Goal: Task Accomplishment & Management: Contribute content

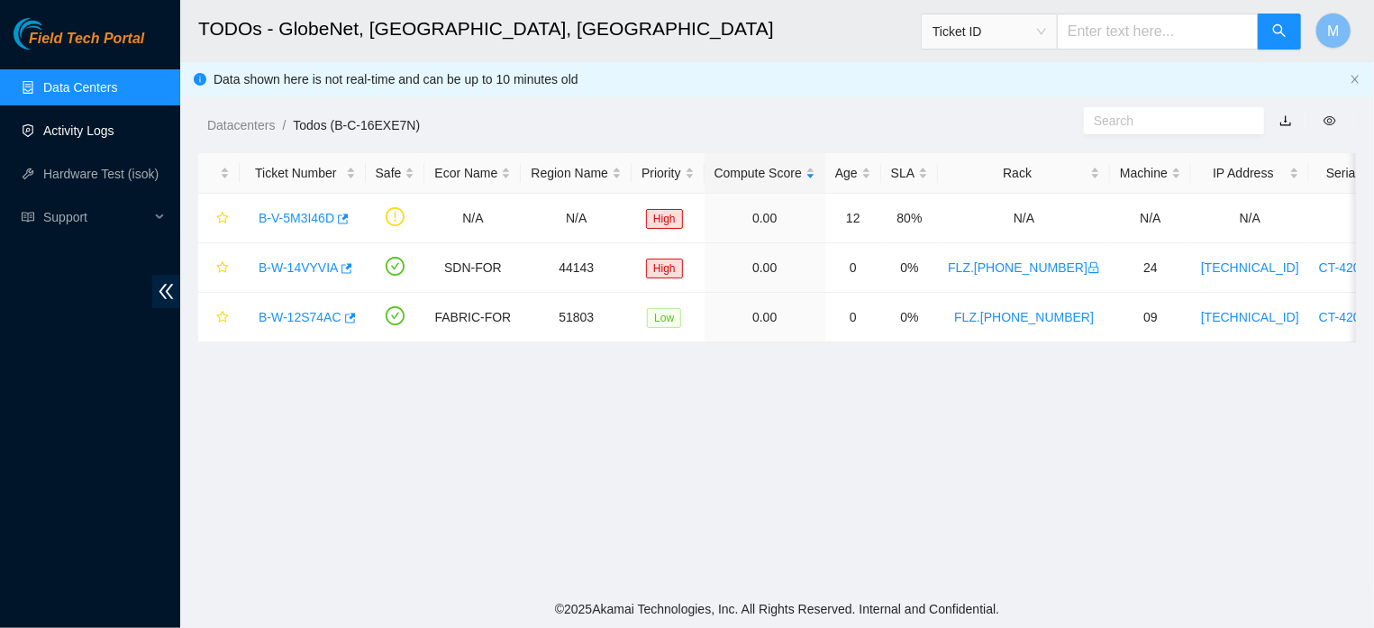
scroll to position [24, 0]
click at [109, 132] on link "Activity Logs" at bounding box center [78, 130] width 71 height 14
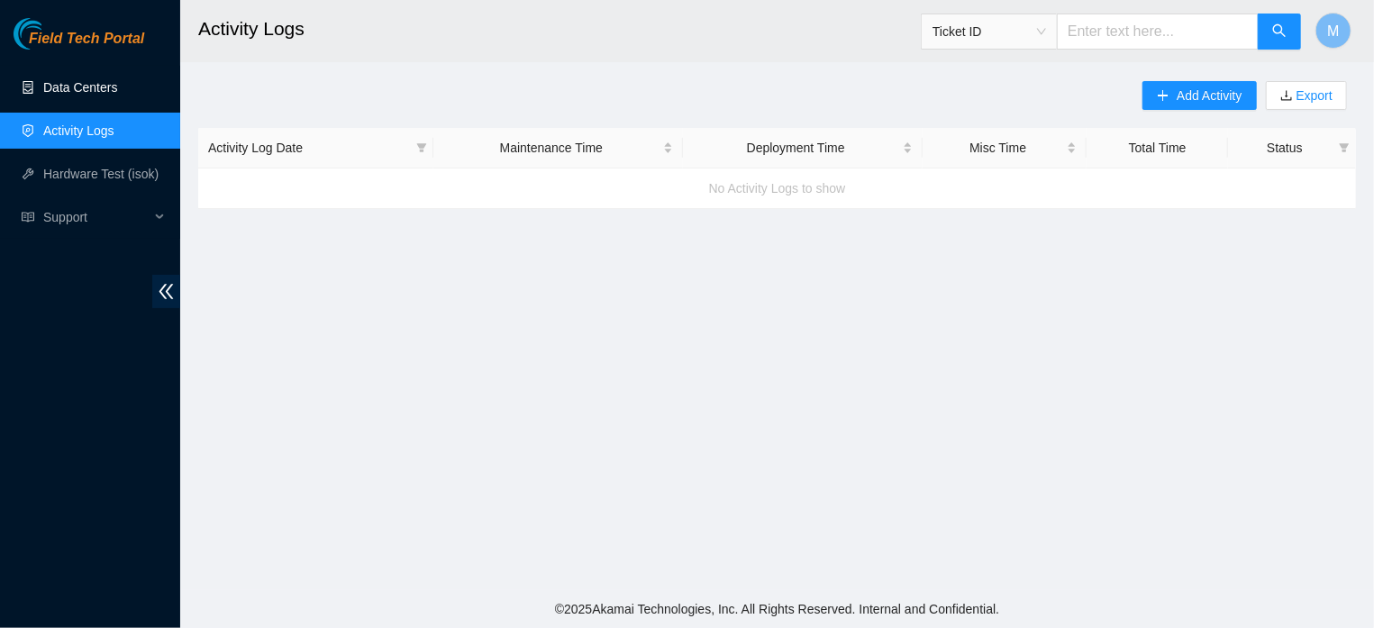
click at [69, 85] on link "Data Centers" at bounding box center [80, 87] width 74 height 14
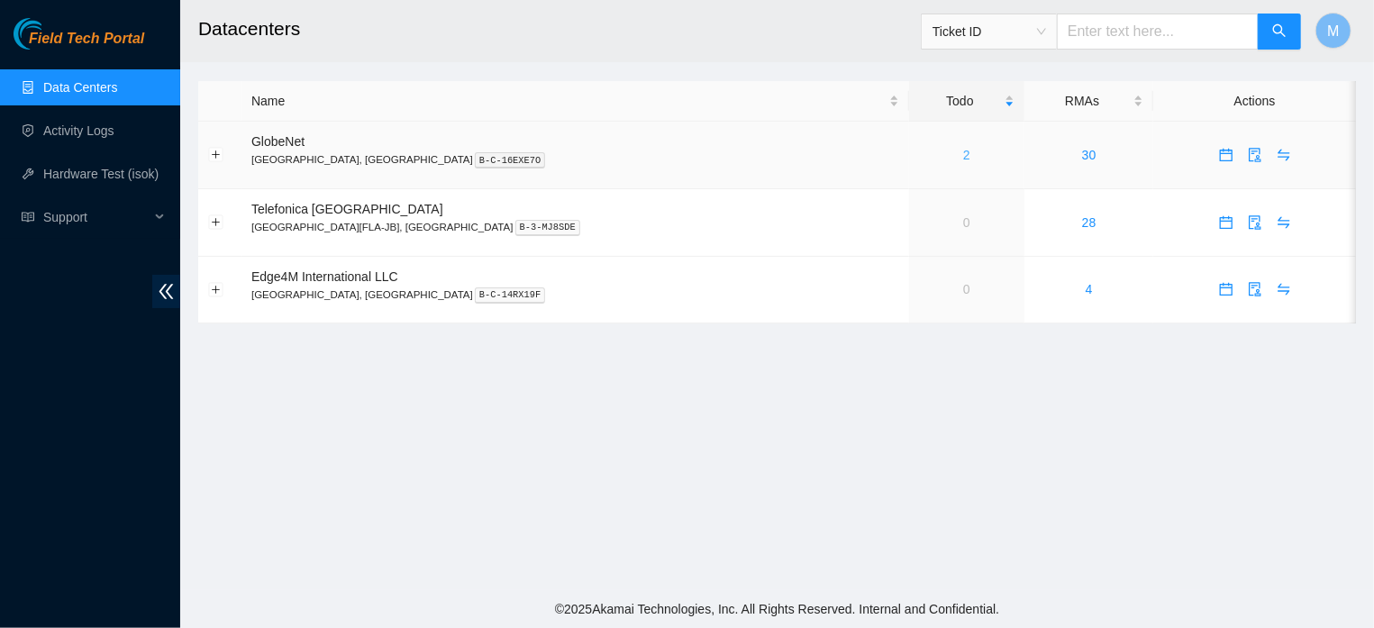
click at [963, 156] on link "2" at bounding box center [966, 155] width 7 height 14
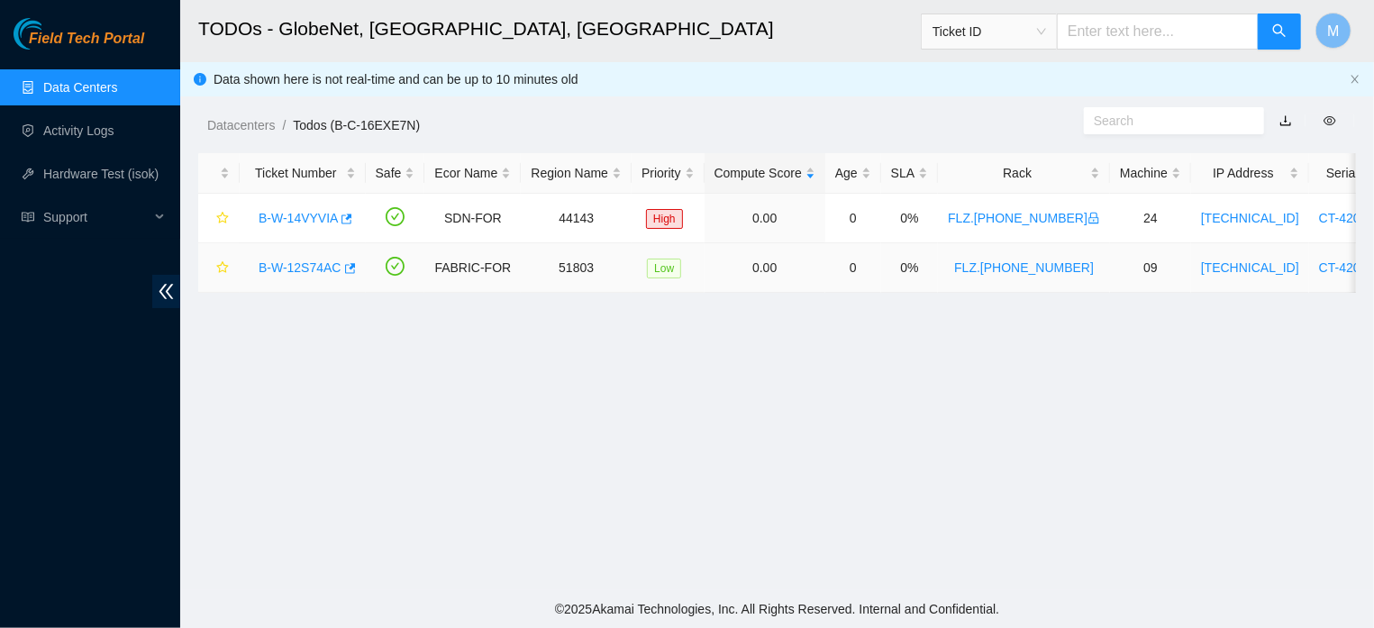
click at [311, 264] on link "B-W-12S74AC" at bounding box center [300, 267] width 83 height 14
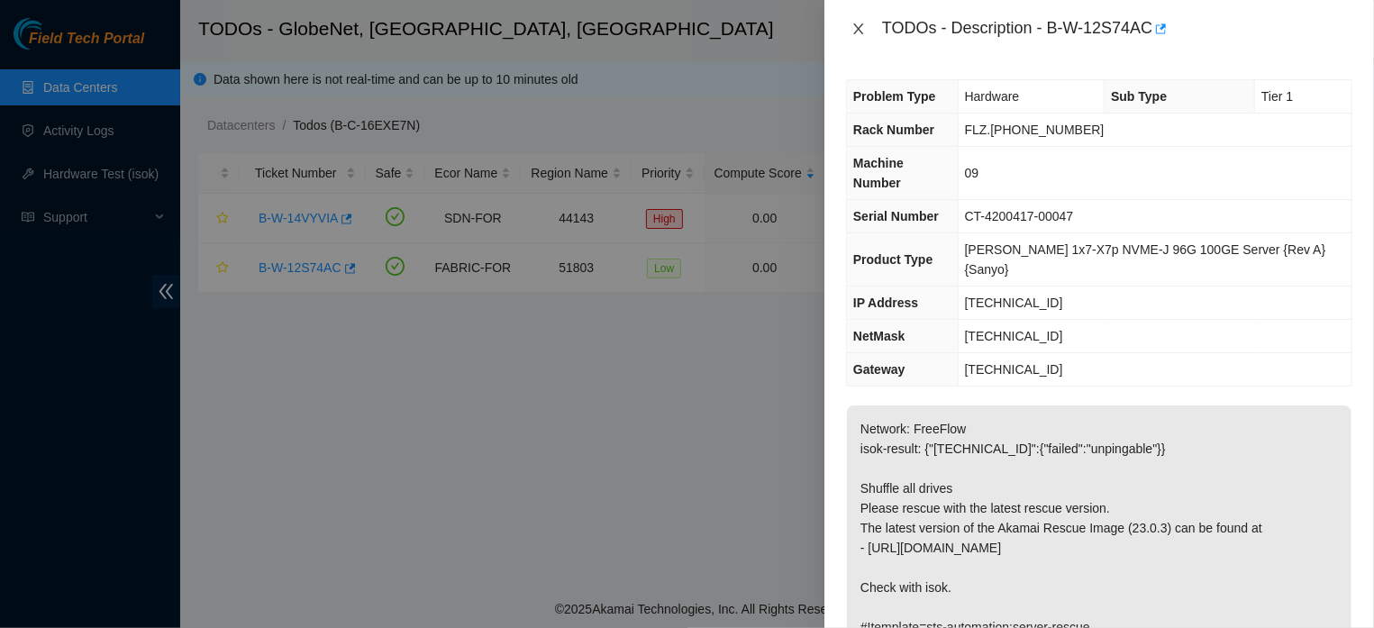
click at [858, 29] on icon "close" at bounding box center [858, 28] width 10 height 11
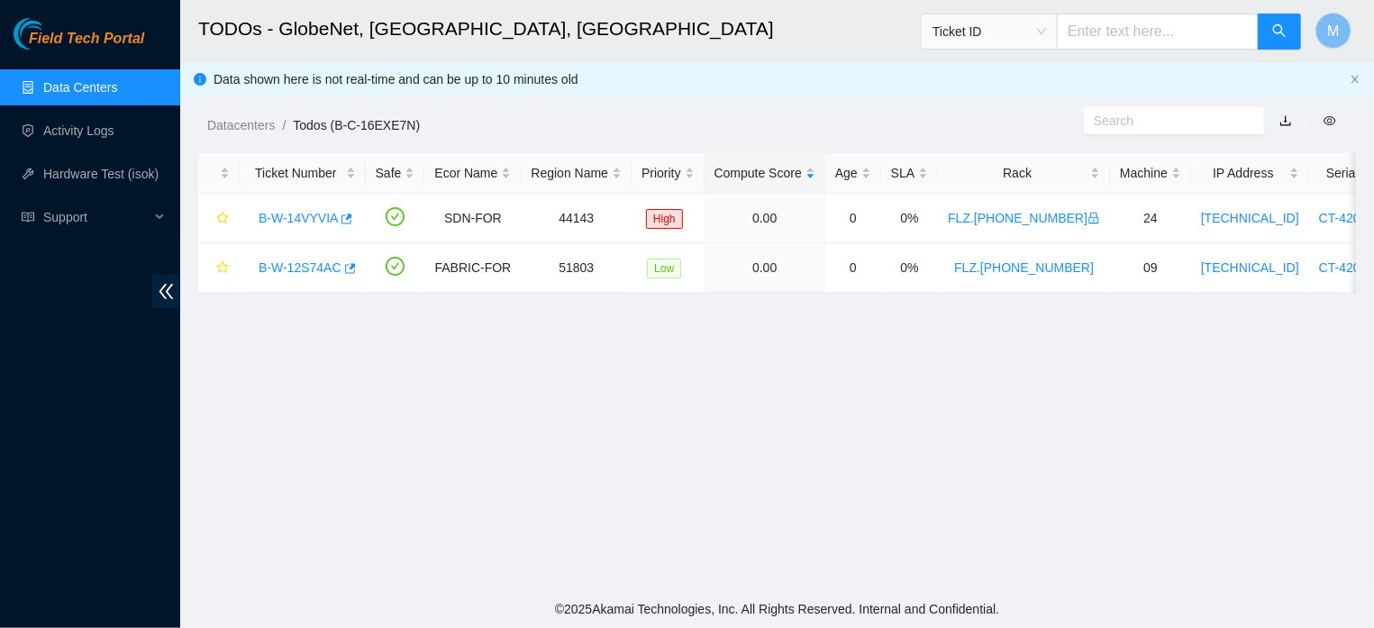
click at [1356, 29] on div "TODOs - Description - undefined Problem Type N/A Rack Number N/A Machine Number…" at bounding box center [1374, 314] width 0 height 628
click at [102, 127] on link "Activity Logs" at bounding box center [78, 130] width 71 height 14
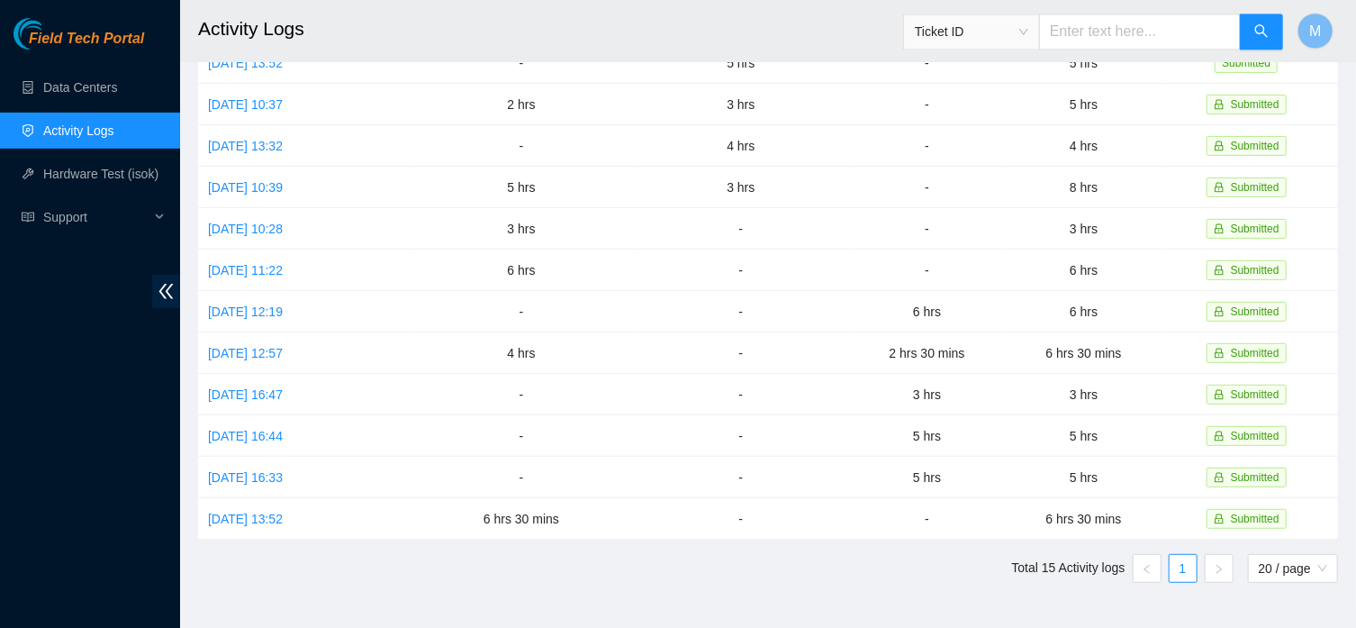
scroll to position [280, 0]
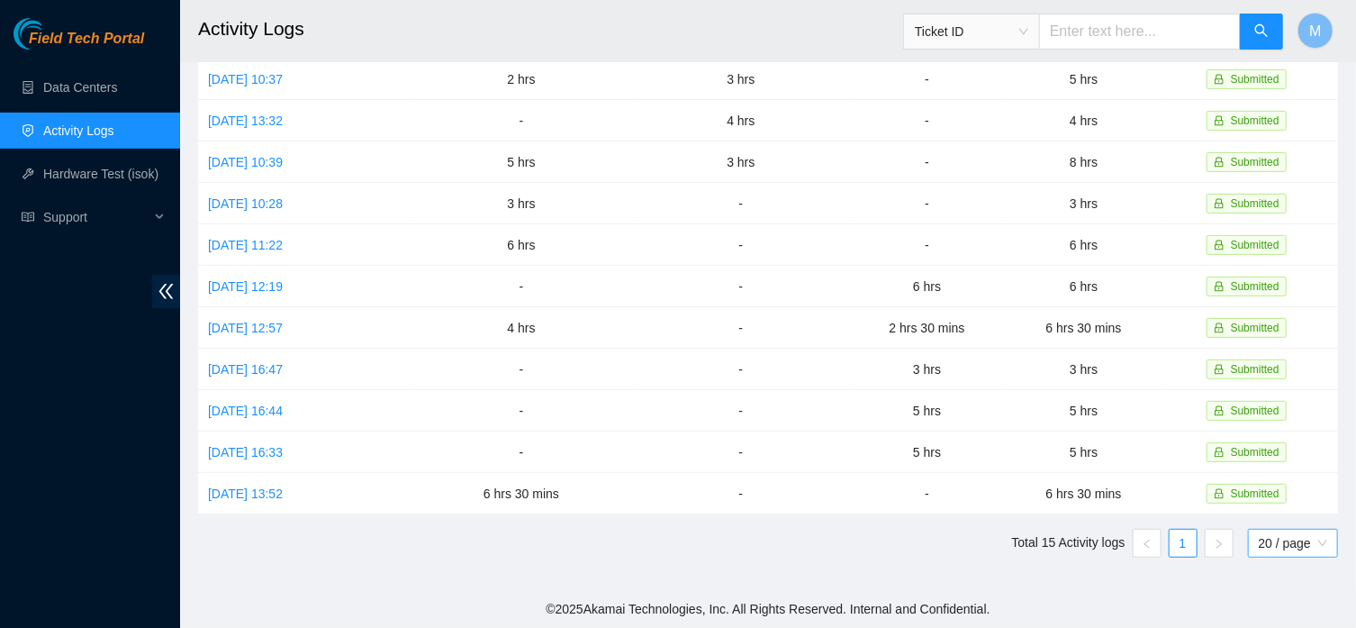
click at [1318, 542] on span "20 / page" at bounding box center [1293, 543] width 68 height 27
click at [1285, 476] on div "50 / page" at bounding box center [1296, 478] width 74 height 20
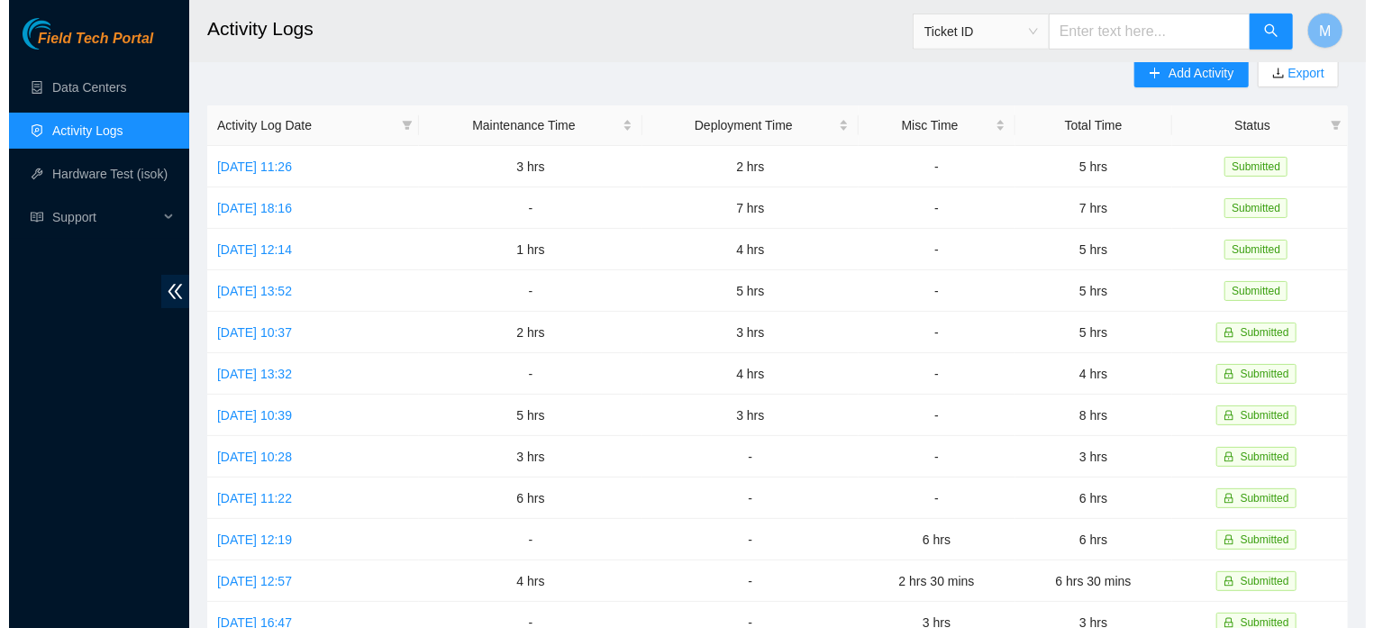
scroll to position [0, 0]
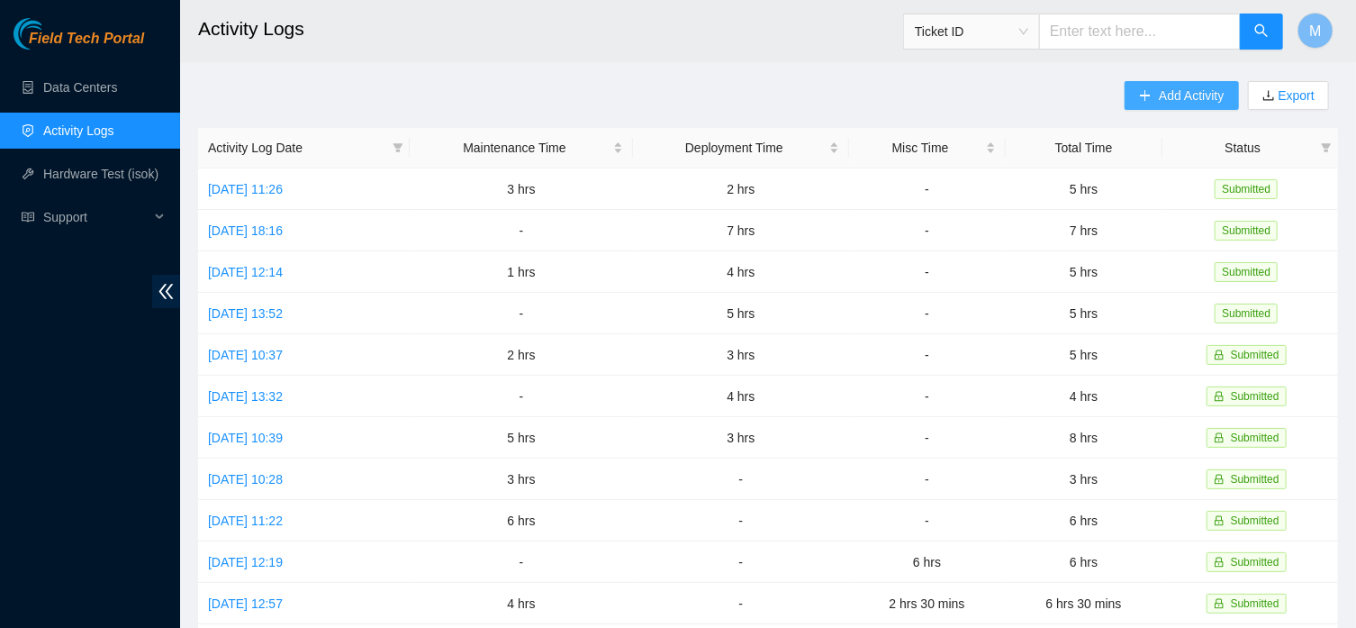
click at [1166, 100] on span "Add Activity" at bounding box center [1191, 96] width 65 height 20
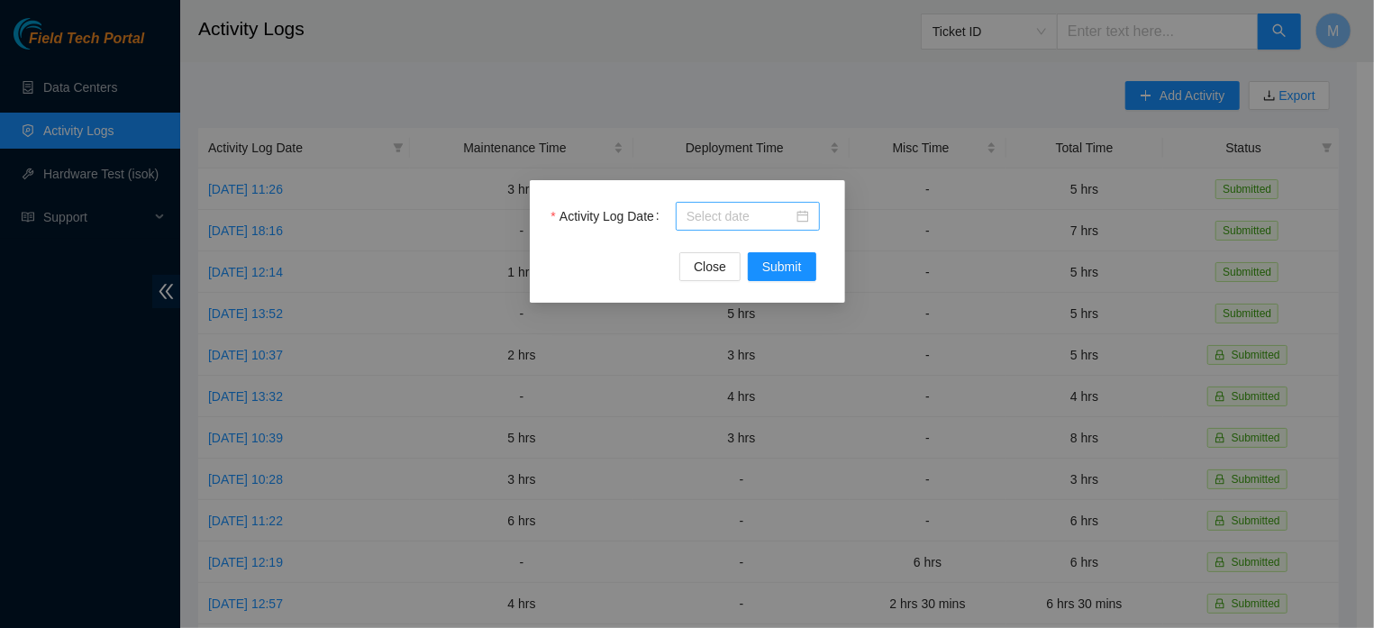
click at [809, 219] on div at bounding box center [747, 216] width 122 height 20
click at [776, 18] on div "Activity Log Date Close Submit" at bounding box center [687, 314] width 1374 height 628
click at [698, 264] on span "Close" at bounding box center [710, 267] width 32 height 20
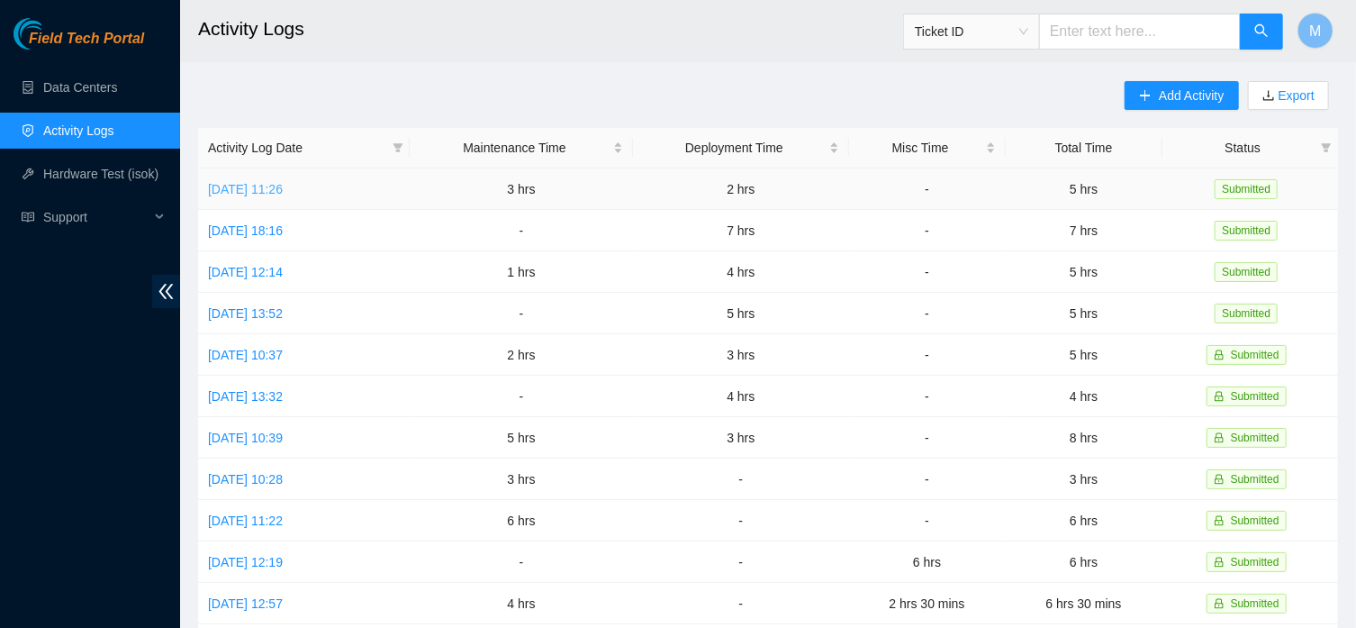
click at [283, 182] on link "Fri, 29 Aug 2025 11:26" at bounding box center [245, 189] width 75 height 14
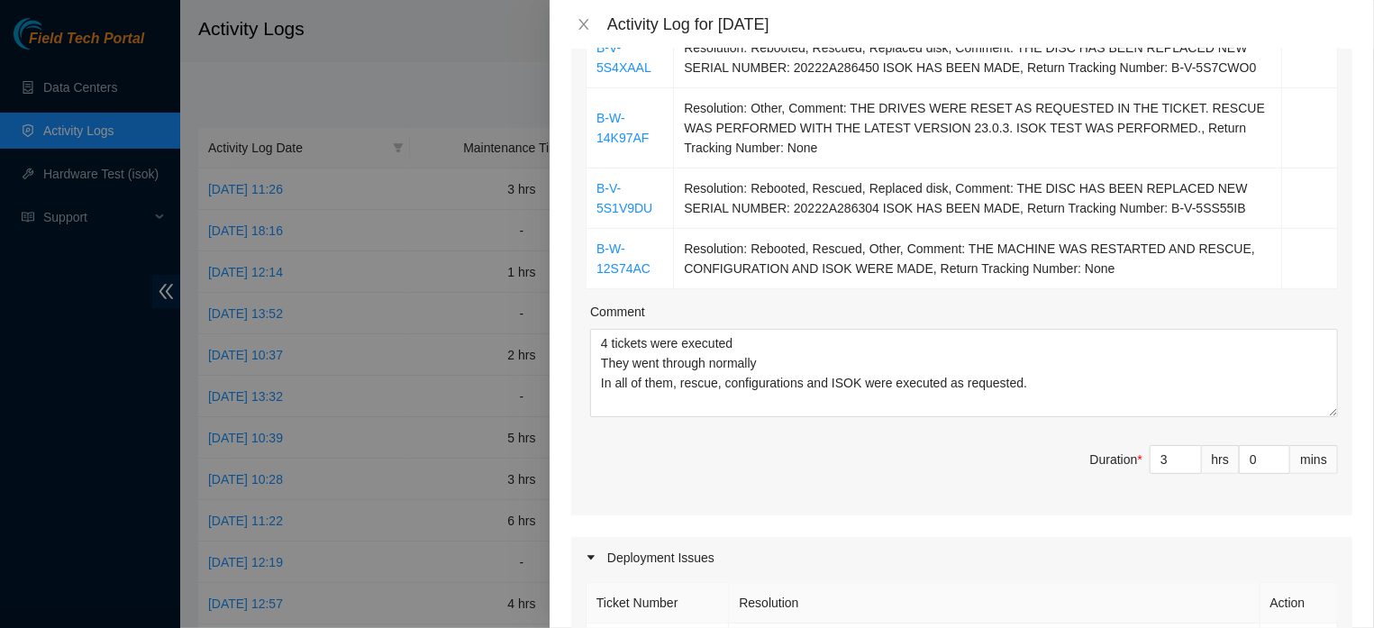
scroll to position [234, 0]
